Goal: Transaction & Acquisition: Purchase product/service

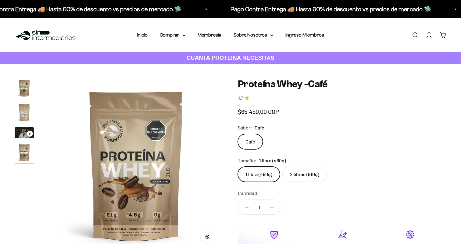
scroll to position [17, 0]
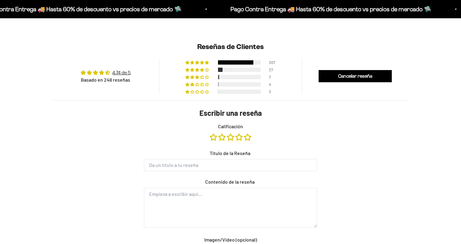
type input "[PERSON_NAME]"
type input "[EMAIL_ADDRESS][DOMAIN_NAME]"
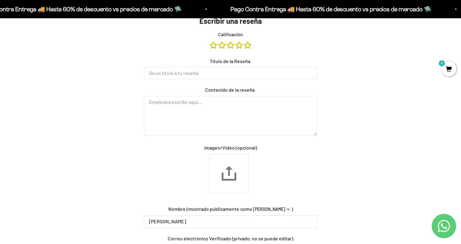
scroll to position [542, 0]
click at [232, 47] on link "Calificación" at bounding box center [231, 45] width 9 height 7
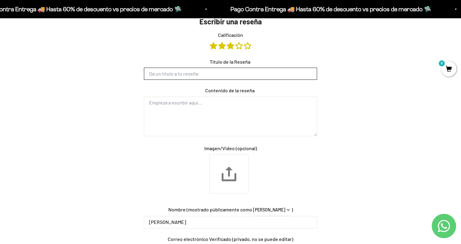
click at [226, 74] on input "Título de la Reseña" at bounding box center [230, 74] width 173 height 12
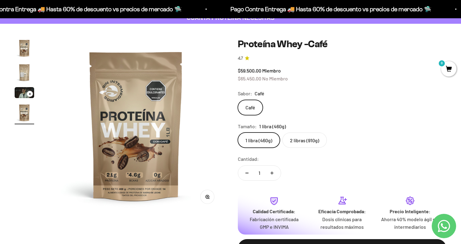
scroll to position [0, 0]
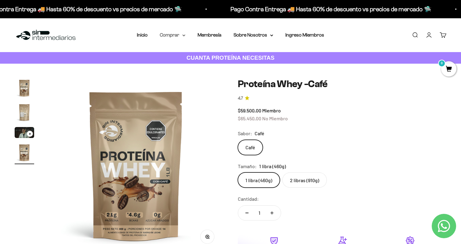
type input "Es rico"
click at [182, 34] on summary "Comprar" at bounding box center [173, 35] width 26 height 8
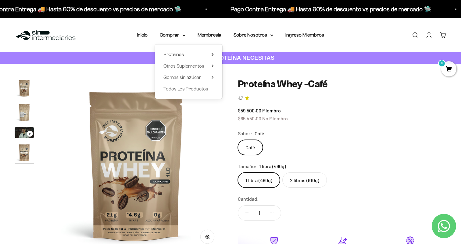
click at [199, 52] on summary "Proteínas" at bounding box center [188, 55] width 50 height 8
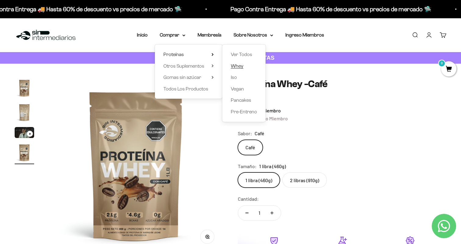
click at [238, 67] on span "Whey" at bounding box center [237, 65] width 13 height 5
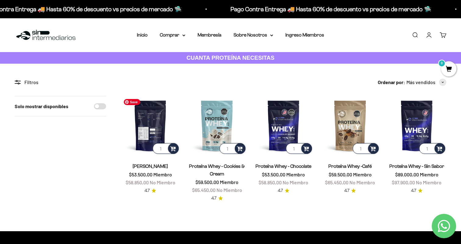
click at [153, 127] on img at bounding box center [150, 125] width 59 height 59
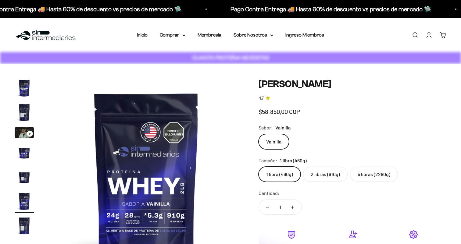
scroll to position [0, 1013]
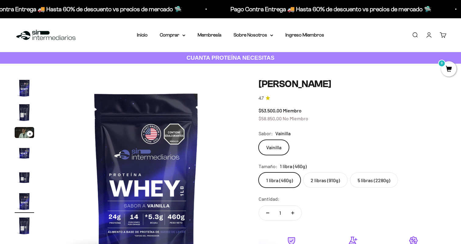
click at [376, 182] on label "5 libras (2280g)" at bounding box center [374, 180] width 48 height 15
click at [259, 173] on input "5 libras (2280g)" at bounding box center [258, 172] width 0 height 0
